Goal: Task Accomplishment & Management: Use online tool/utility

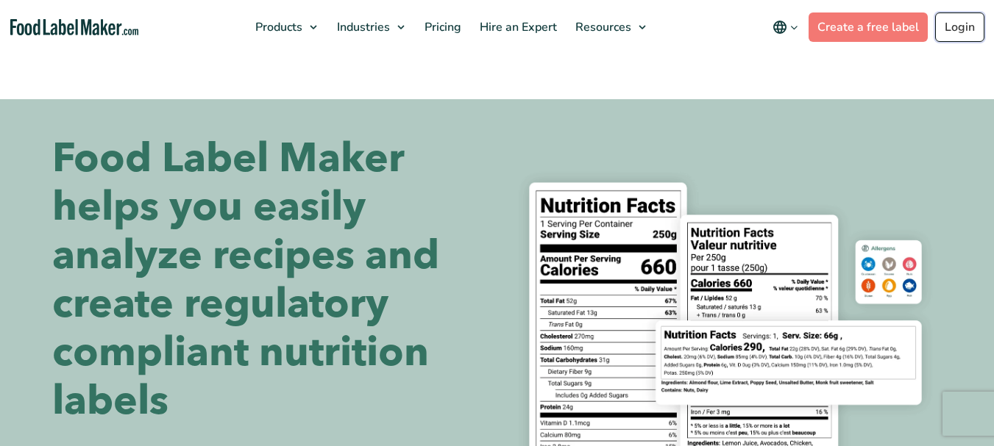
click at [956, 35] on link "Login" at bounding box center [959, 27] width 49 height 29
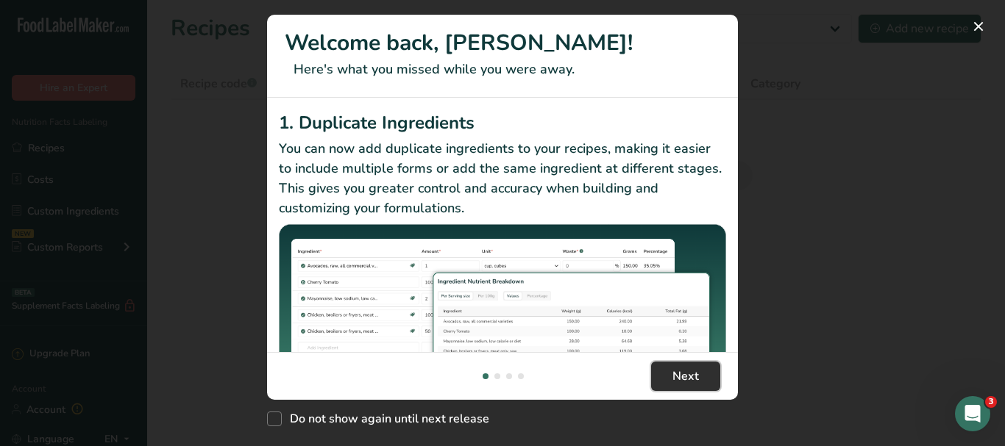
click at [682, 378] on span "Next" at bounding box center [685, 377] width 26 height 18
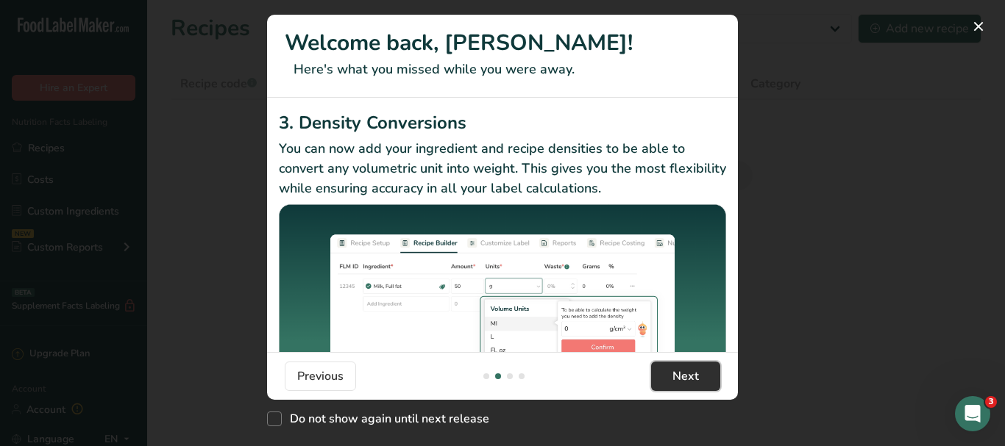
click at [682, 378] on span "Next" at bounding box center [685, 377] width 26 height 18
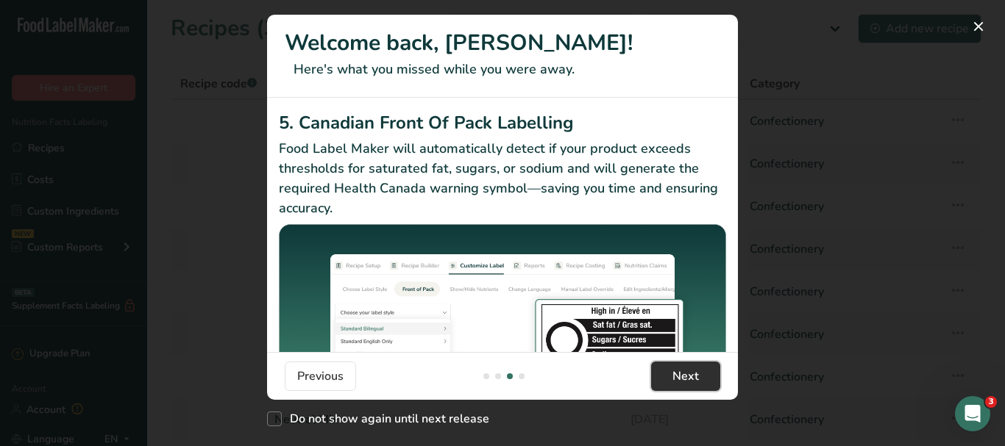
click at [682, 378] on span "Next" at bounding box center [685, 377] width 26 height 18
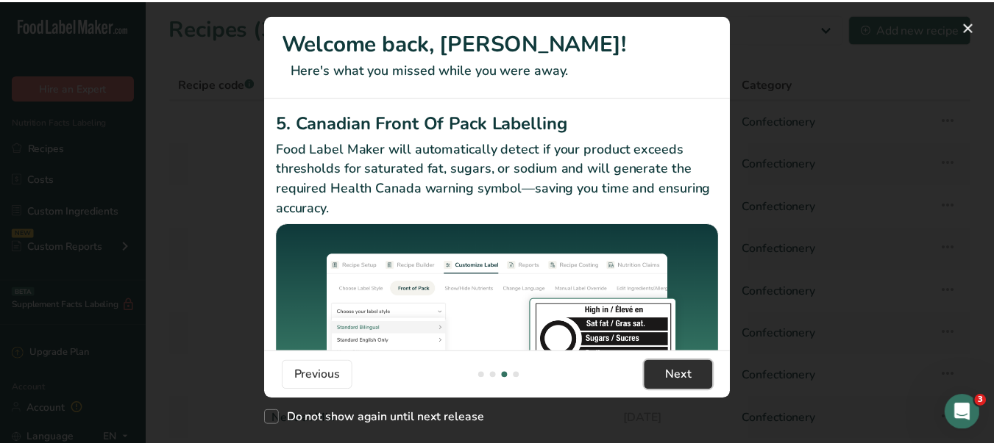
scroll to position [0, 1412]
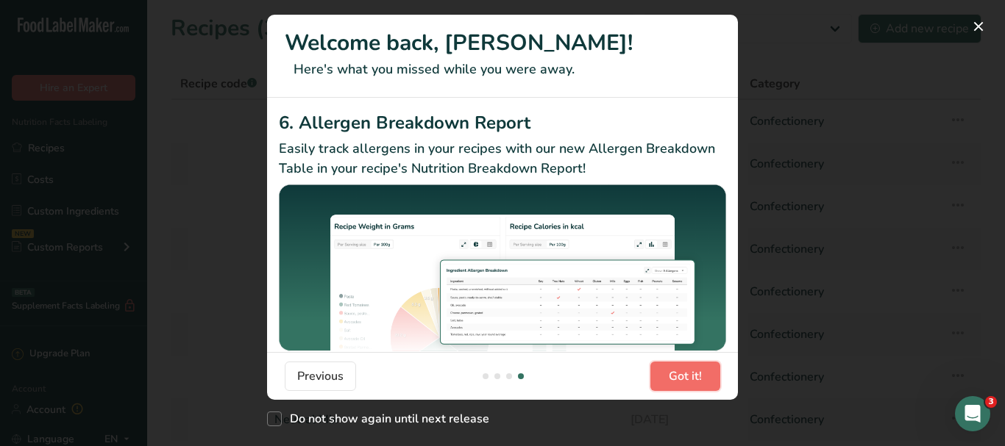
click at [682, 378] on span "Got it!" at bounding box center [684, 377] width 33 height 18
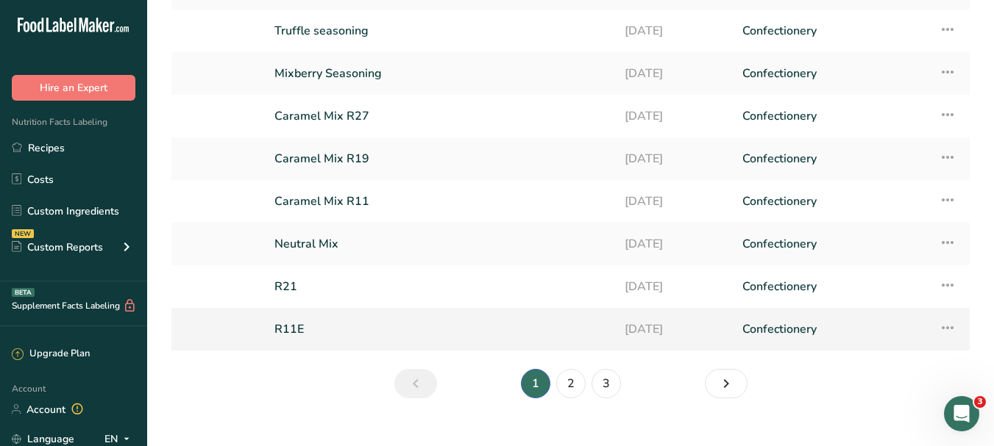
scroll to position [199, 0]
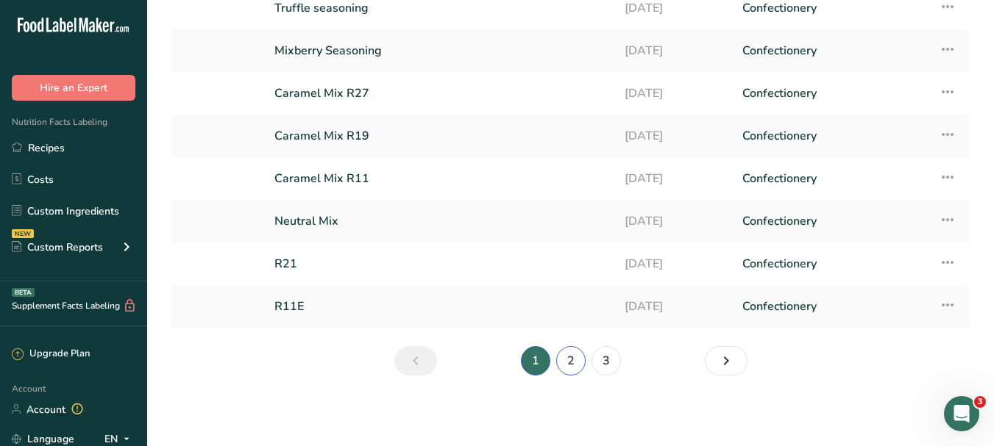
click at [573, 363] on link "2" at bounding box center [570, 360] width 29 height 29
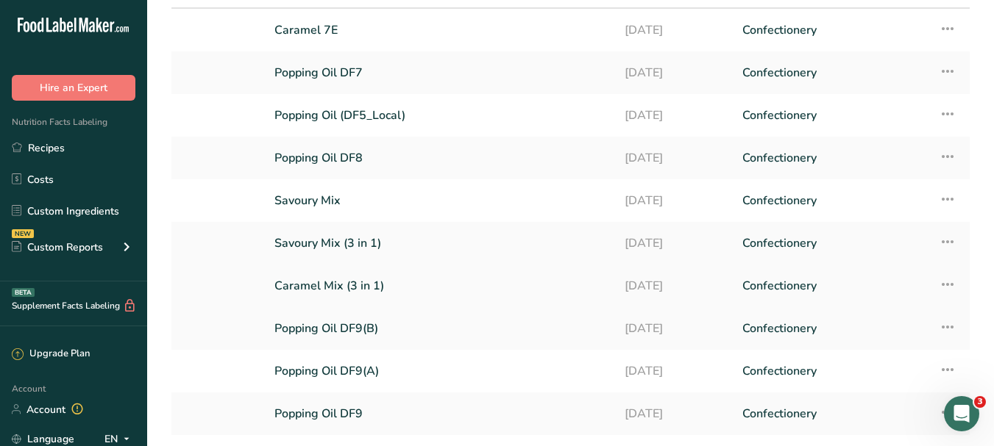
scroll to position [199, 0]
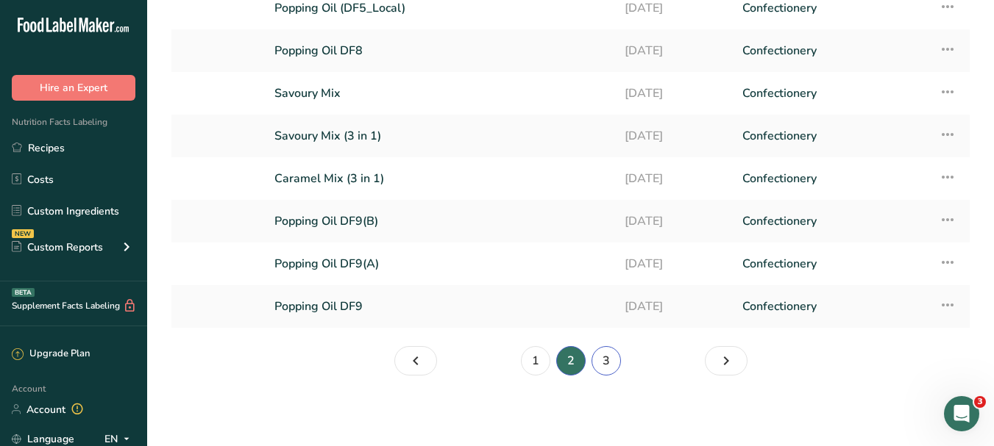
click at [613, 363] on link "3" at bounding box center [605, 360] width 29 height 29
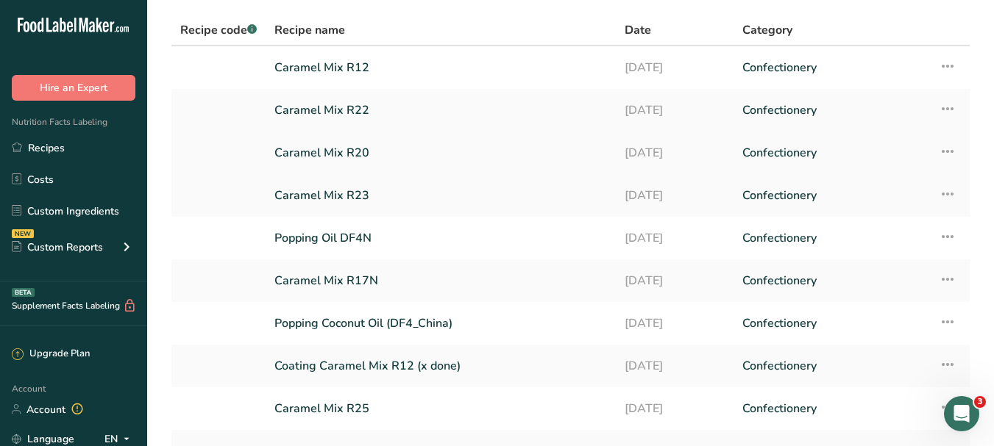
scroll to position [51, 0]
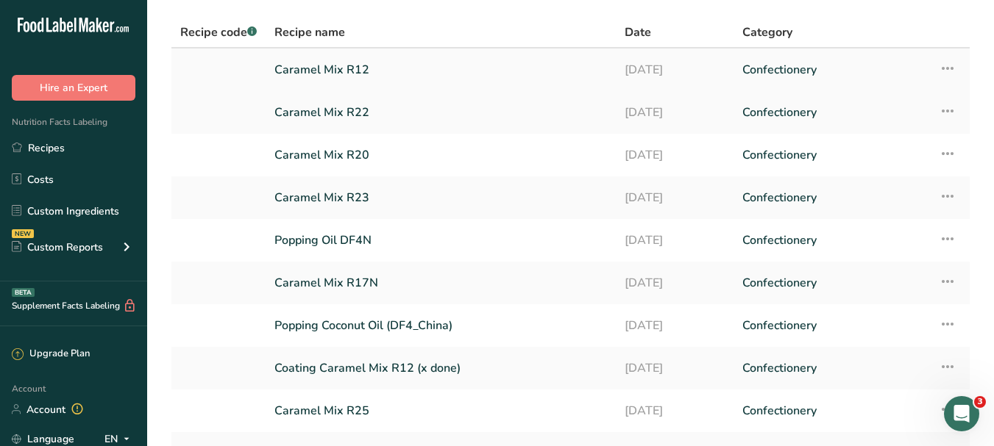
click at [352, 74] on link "Caramel Mix R12" at bounding box center [440, 69] width 332 height 31
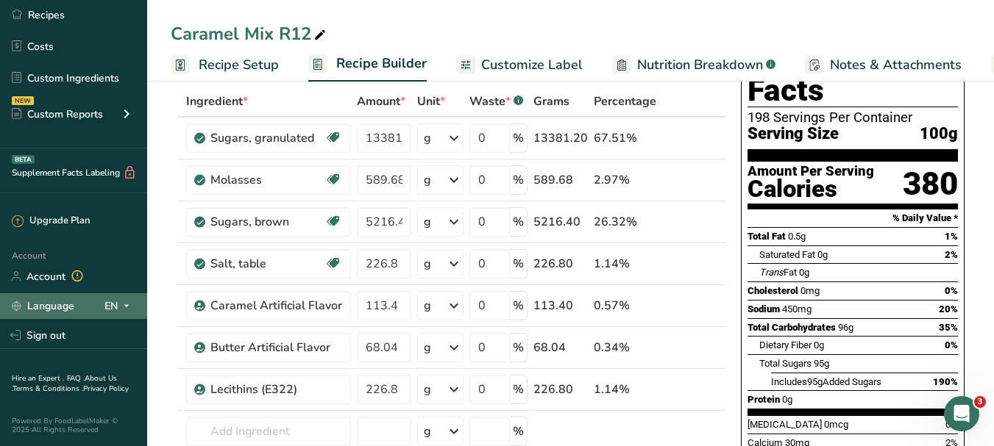
scroll to position [74, 0]
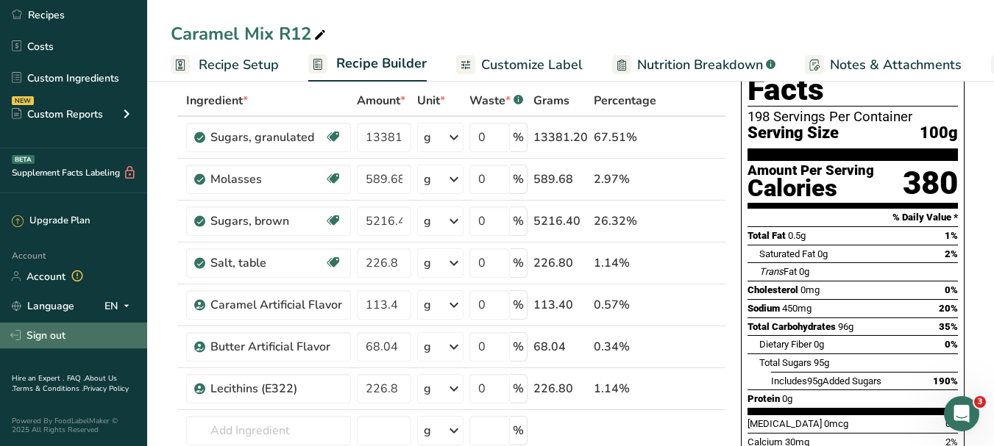
click at [65, 336] on link "Sign out" at bounding box center [73, 336] width 147 height 26
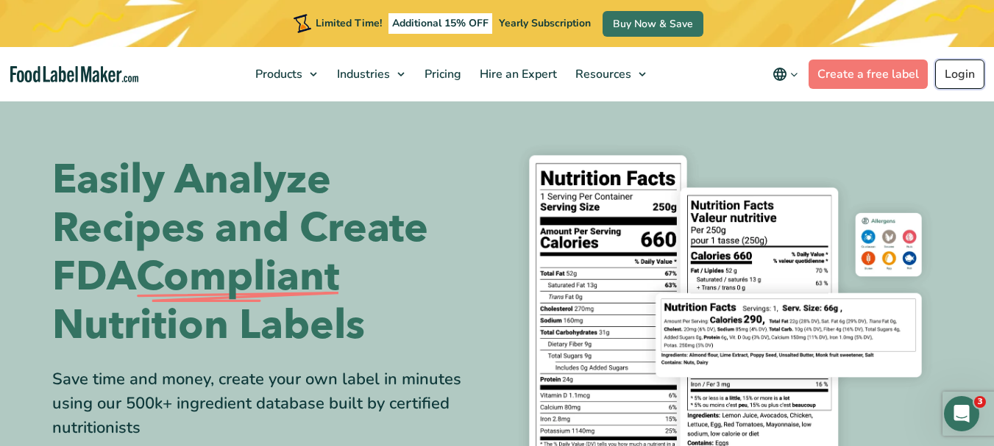
click at [961, 76] on link "Login" at bounding box center [959, 74] width 49 height 29
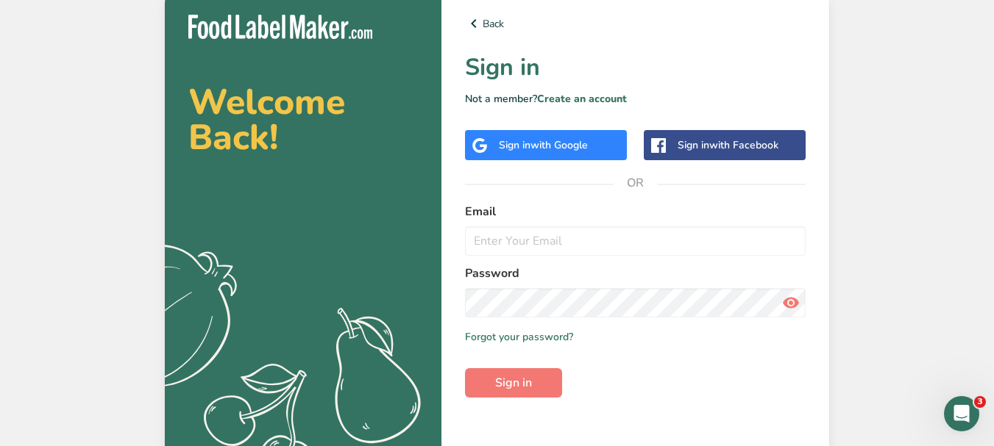
click at [913, 143] on div "Welcome Back! .a{fill:#f5f3ed;} Back Sign in Not a member? Create an account Si…" at bounding box center [497, 235] width 994 height 471
click at [525, 241] on input "email" at bounding box center [635, 240] width 340 height 29
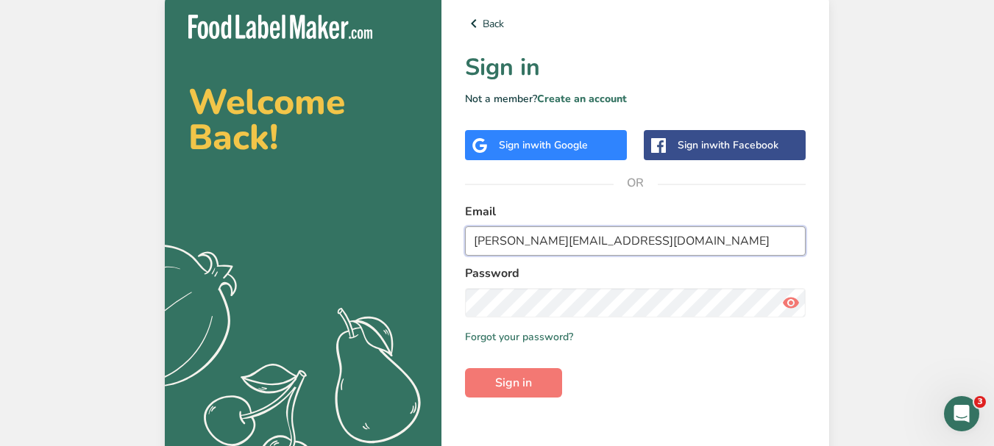
type input "kelly.hoo@defeem.com.my"
click at [791, 302] on icon at bounding box center [791, 303] width 18 height 26
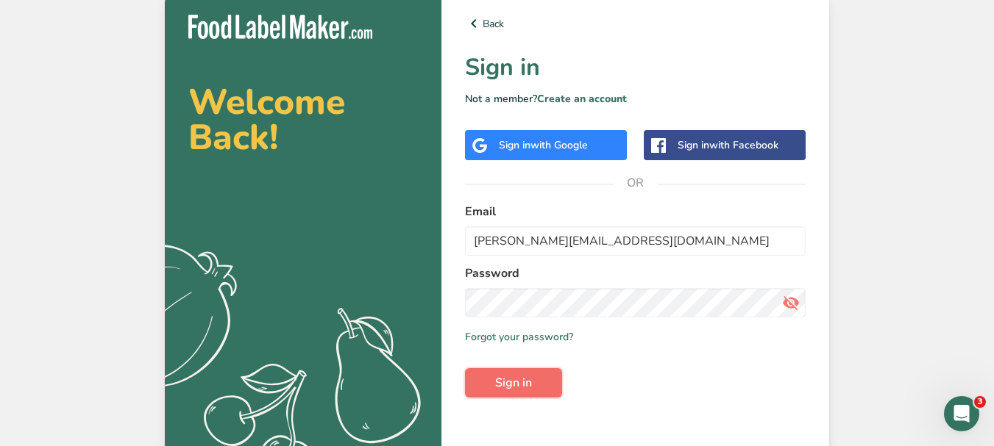
click at [506, 384] on span "Sign in" at bounding box center [513, 383] width 37 height 18
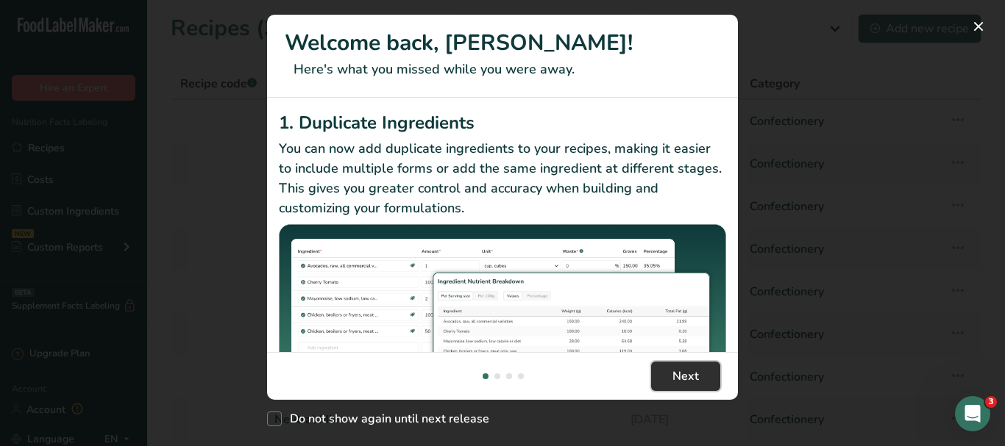
click at [703, 368] on button "Next" at bounding box center [685, 376] width 69 height 29
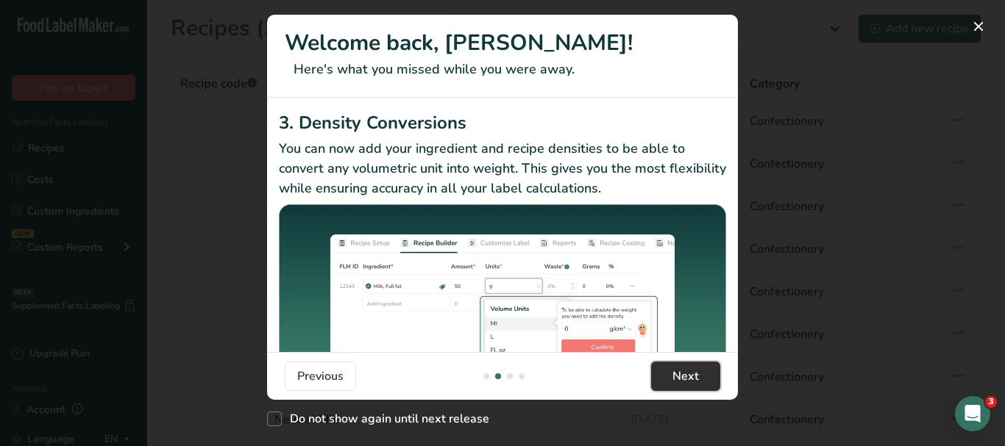
click at [700, 372] on button "Next" at bounding box center [685, 376] width 69 height 29
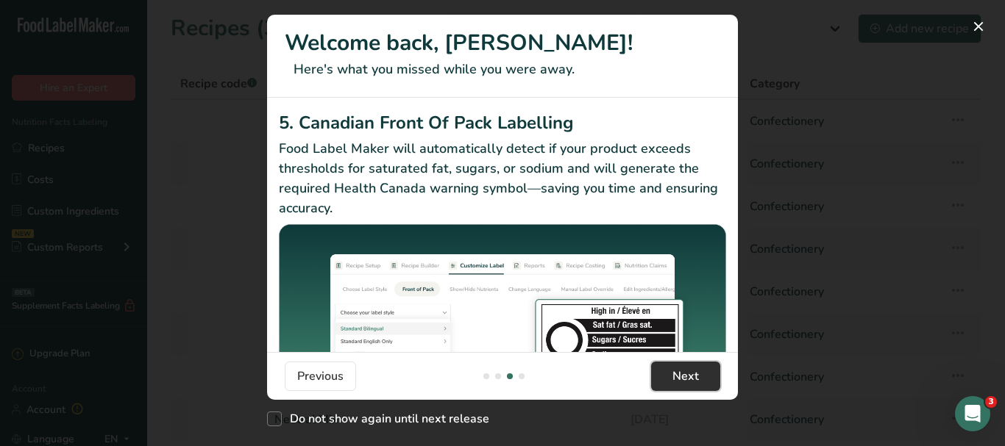
click at [700, 372] on button "Next" at bounding box center [685, 376] width 69 height 29
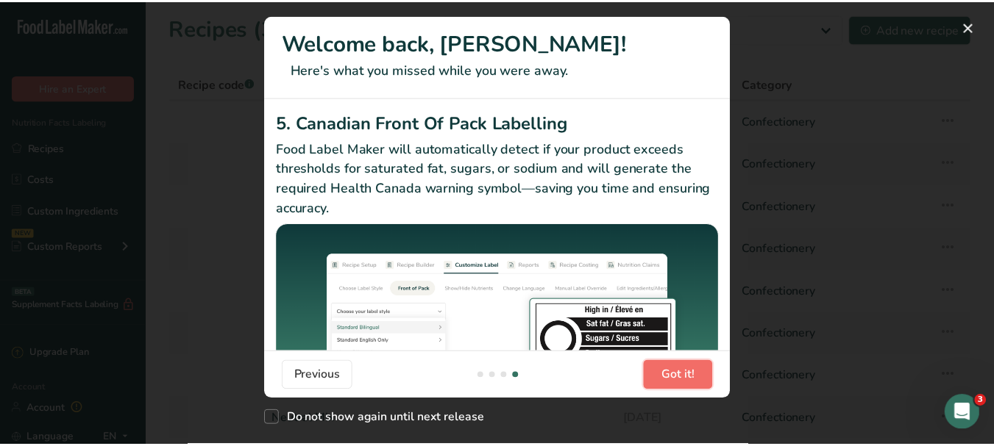
scroll to position [0, 1412]
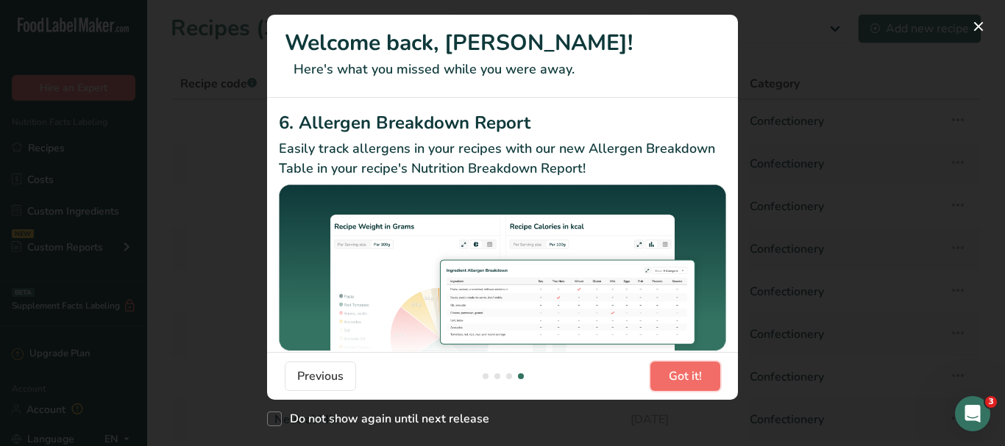
click at [700, 372] on span "Got it!" at bounding box center [684, 377] width 33 height 18
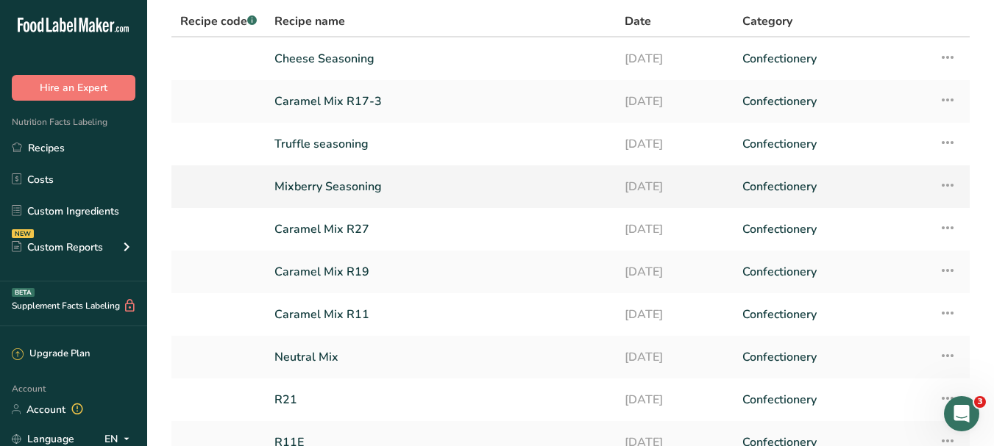
scroll to position [147, 0]
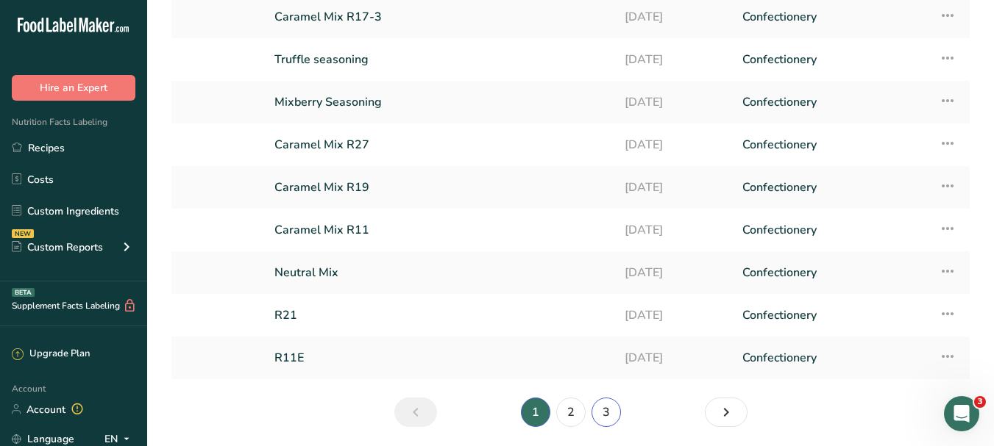
click at [601, 412] on link "3" at bounding box center [605, 412] width 29 height 29
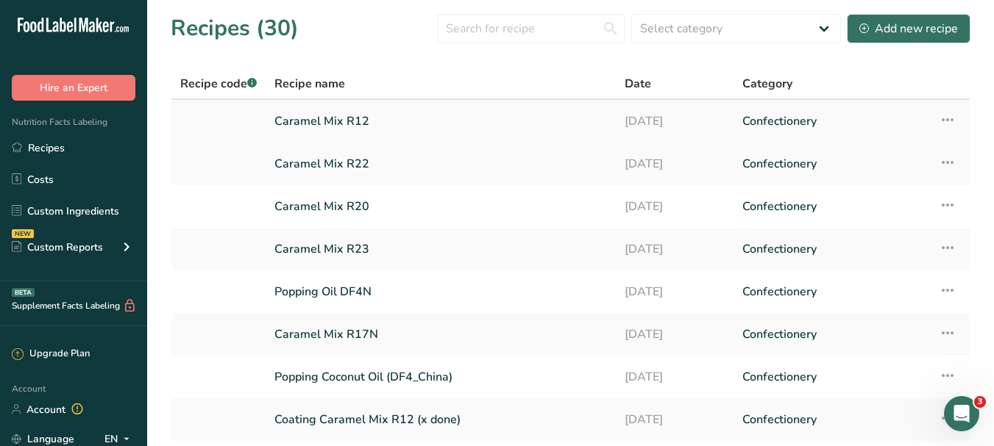
click at [363, 126] on link "Caramel Mix R12" at bounding box center [440, 121] width 332 height 31
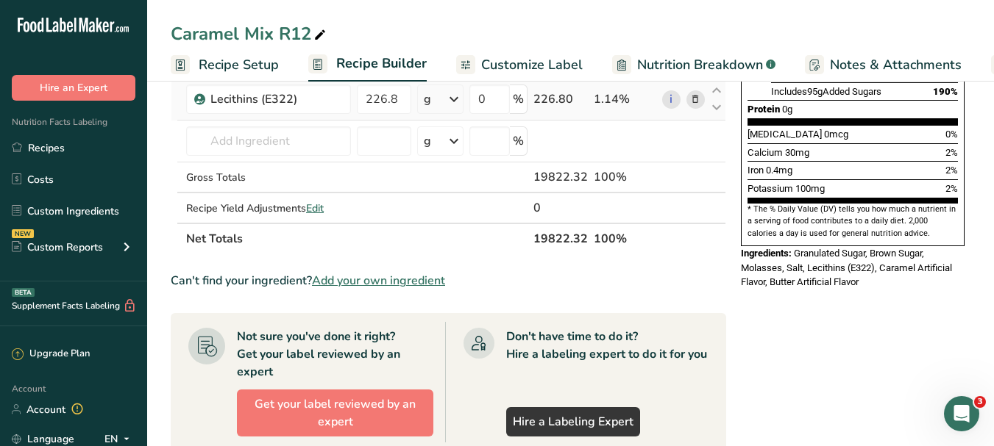
scroll to position [368, 0]
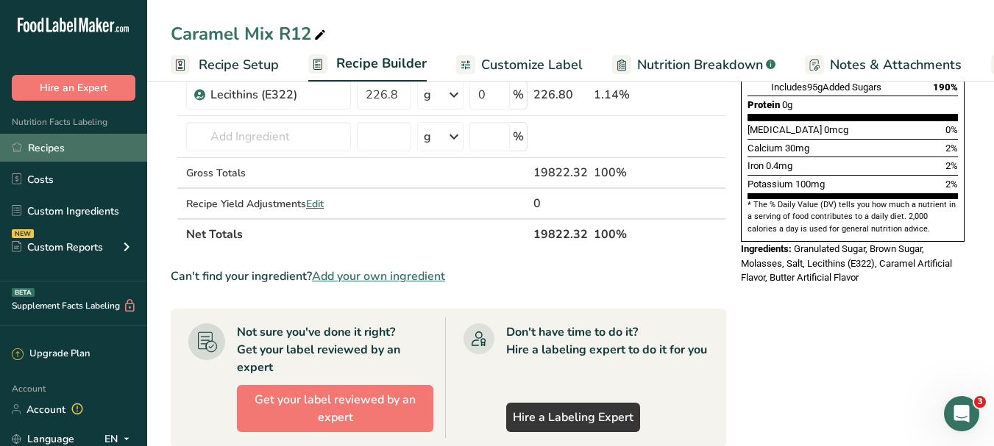
click at [44, 142] on link "Recipes" at bounding box center [73, 148] width 147 height 28
